Goal: Task Accomplishment & Management: Manage account settings

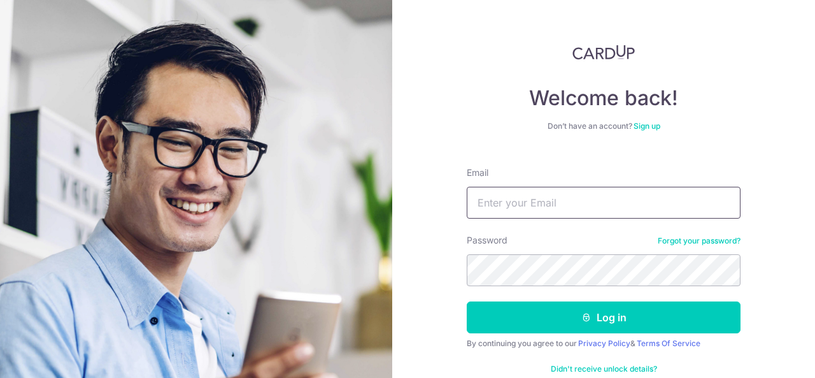
click at [564, 197] on input "Email" at bounding box center [604, 203] width 274 height 32
type input "[EMAIL_ADDRESS][DOMAIN_NAME]"
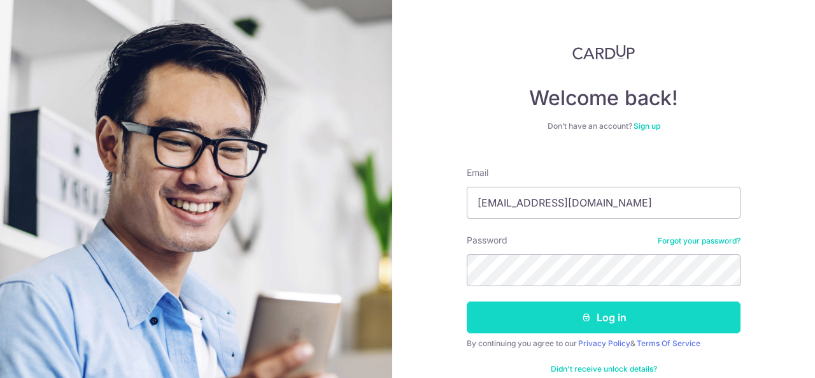
click at [551, 315] on button "Log in" at bounding box center [604, 317] width 274 height 32
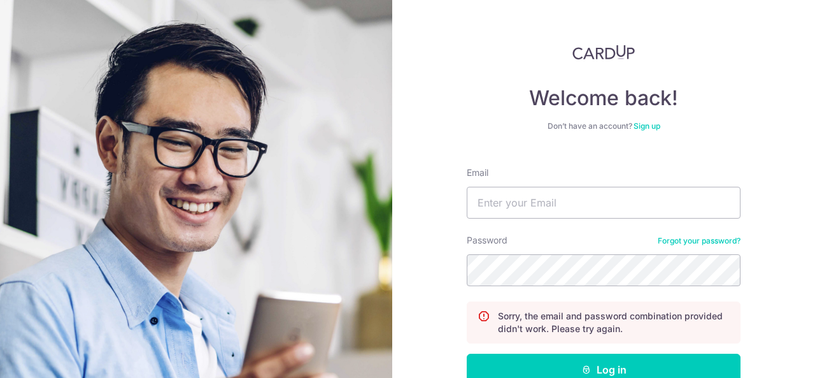
drag, startPoint x: 0, startPoint y: 0, endPoint x: 551, endPoint y: 315, distance: 635.1
click at [551, 315] on p "Sorry, the email and password combination provided didn't work. Please try agai…" at bounding box center [614, 321] width 232 height 25
